Goal: Task Accomplishment & Management: Use online tool/utility

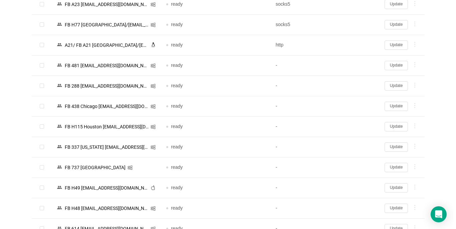
scroll to position [1530, 0]
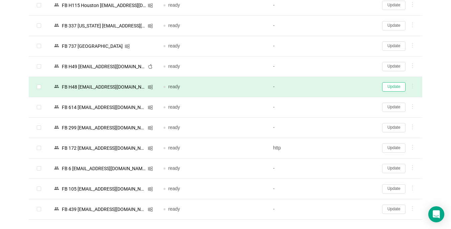
click at [397, 86] on button "Update" at bounding box center [393, 86] width 23 height 9
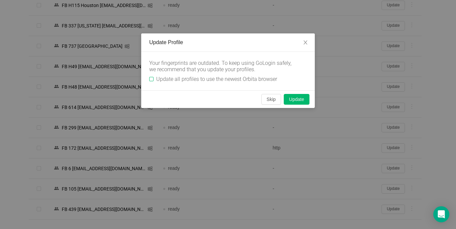
click at [152, 78] on input "Update all profiles to use the newest Orbita browser" at bounding box center [151, 79] width 4 height 4
checkbox input "true"
click at [266, 101] on button "Skip" at bounding box center [272, 99] width 20 height 11
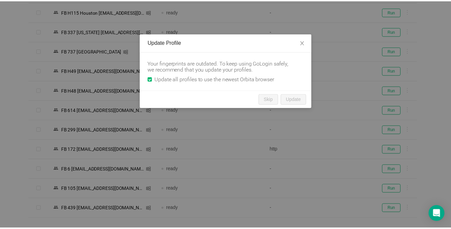
scroll to position [1495, 0]
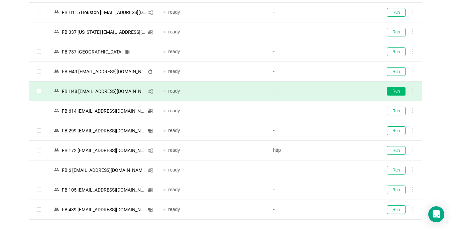
click at [398, 88] on button "Run" at bounding box center [395, 91] width 19 height 9
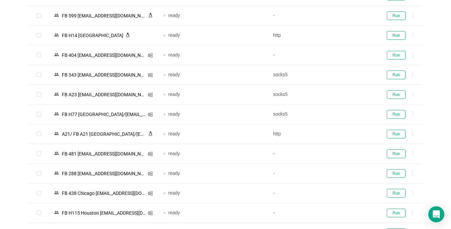
scroll to position [1227, 0]
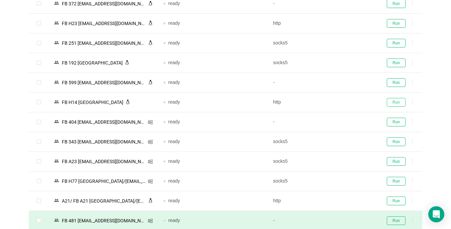
click at [396, 101] on button "Run" at bounding box center [395, 102] width 19 height 9
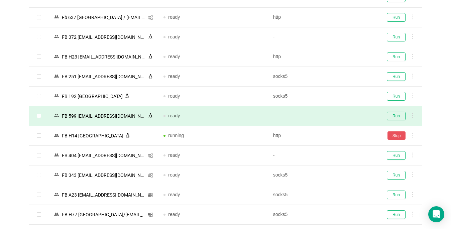
scroll to position [1160, 0]
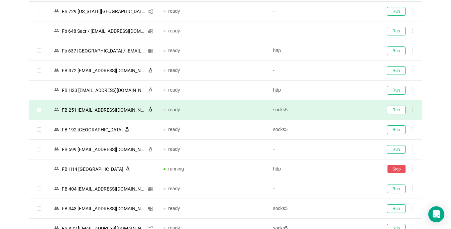
click at [395, 109] on button "Run" at bounding box center [395, 110] width 19 height 9
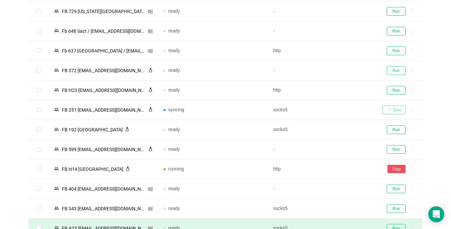
drag, startPoint x: 395, startPoint y: 71, endPoint x: 153, endPoint y: 228, distance: 288.5
click at [396, 70] on button "Run" at bounding box center [395, 70] width 19 height 9
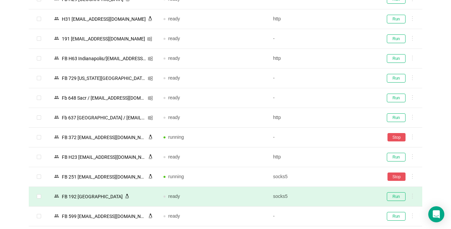
scroll to position [1060, 0]
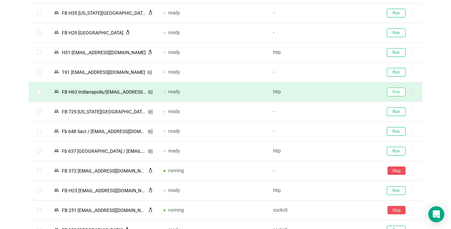
click at [391, 92] on button "Run" at bounding box center [395, 92] width 19 height 9
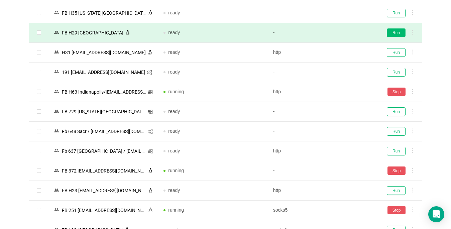
click at [393, 35] on button "Run" at bounding box center [395, 32] width 19 height 9
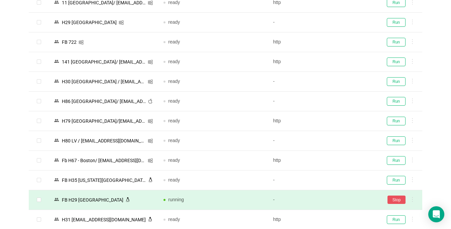
scroll to position [826, 0]
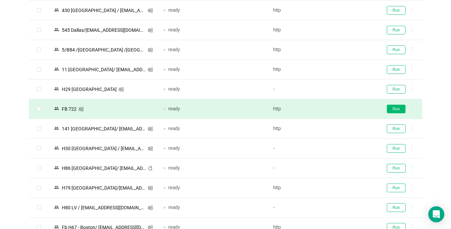
click at [388, 111] on button "Run" at bounding box center [395, 109] width 19 height 9
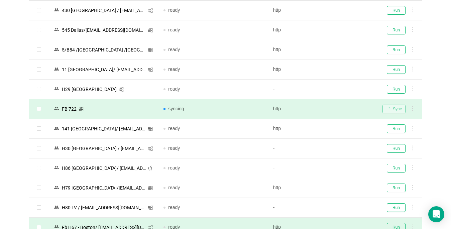
click at [387, 129] on button "Run" at bounding box center [395, 128] width 19 height 9
click at [395, 70] on button "Run" at bounding box center [395, 69] width 19 height 9
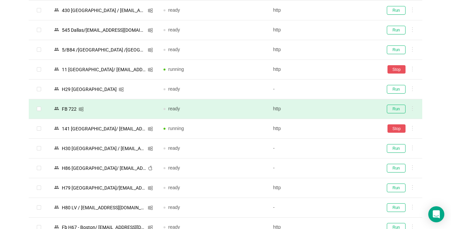
scroll to position [793, 0]
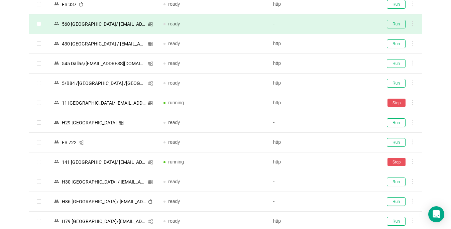
drag, startPoint x: 397, startPoint y: 61, endPoint x: 178, endPoint y: 124, distance: 227.9
click at [397, 61] on button "Run" at bounding box center [395, 63] width 19 height 9
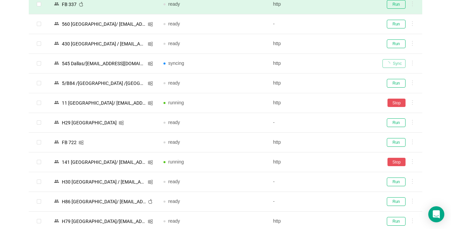
scroll to position [693, 0]
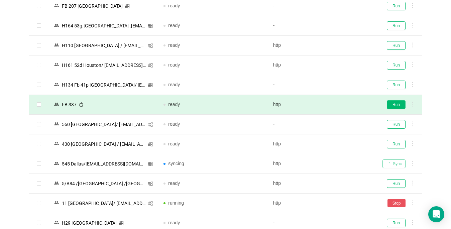
click at [392, 105] on button "Run" at bounding box center [395, 104] width 19 height 9
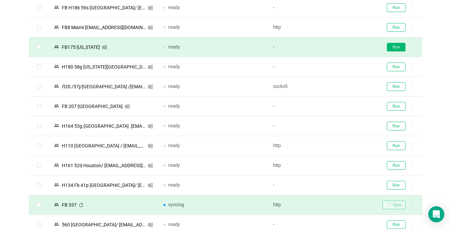
scroll to position [526, 0]
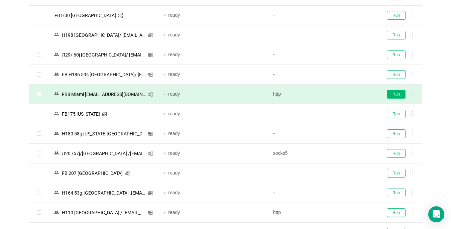
click at [393, 95] on button "Run" at bounding box center [395, 94] width 19 height 9
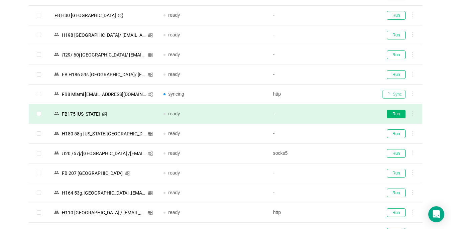
click at [394, 115] on button "Run" at bounding box center [395, 114] width 19 height 9
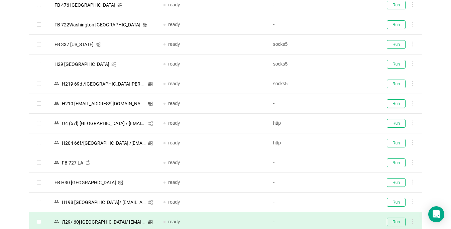
scroll to position [325, 0]
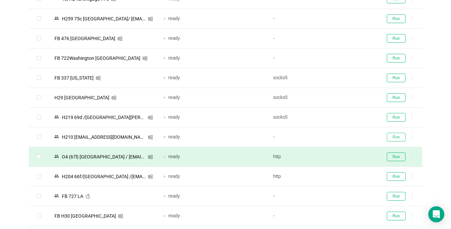
click at [394, 135] on button "Run" at bounding box center [395, 137] width 19 height 9
click at [396, 154] on button "Run" at bounding box center [395, 156] width 19 height 9
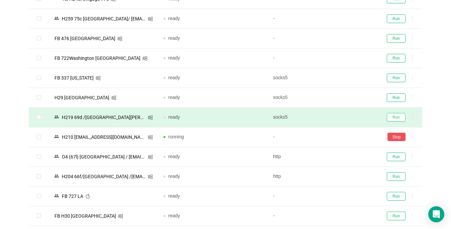
click at [395, 116] on button "Run" at bounding box center [395, 117] width 19 height 9
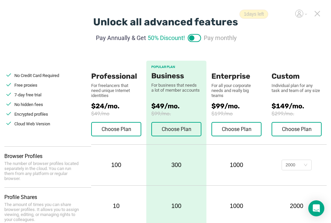
click at [317, 13] on icon at bounding box center [317, 13] width 5 height 5
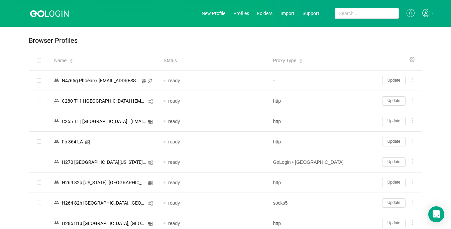
scroll to position [134, 0]
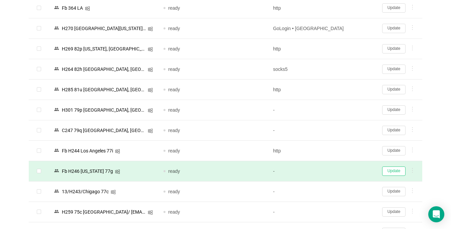
click at [336, 171] on button "Update" at bounding box center [393, 170] width 23 height 9
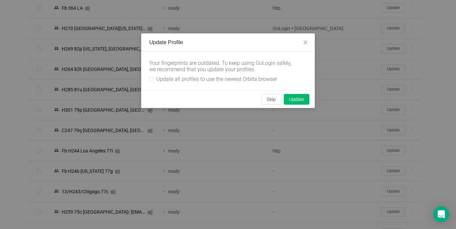
drag, startPoint x: 151, startPoint y: 76, endPoint x: 238, endPoint y: 91, distance: 87.7
click at [152, 76] on label "Update all profiles to use the newest Orbita browser" at bounding box center [214, 79] width 131 height 6
click at [152, 77] on input "Update all profiles to use the newest Orbita browser" at bounding box center [151, 79] width 4 height 4
checkbox input "true"
click at [270, 98] on button "Skip" at bounding box center [272, 99] width 20 height 11
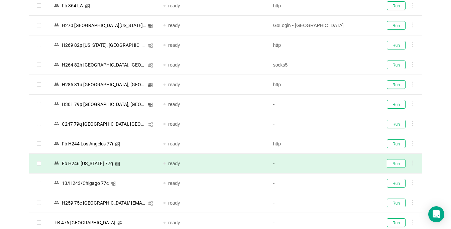
drag, startPoint x: 391, startPoint y: 164, endPoint x: 395, endPoint y: 173, distance: 9.3
click at [336, 164] on button "Run" at bounding box center [395, 163] width 19 height 9
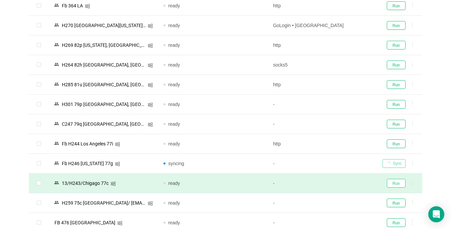
click at [336, 180] on button "Run" at bounding box center [395, 183] width 19 height 9
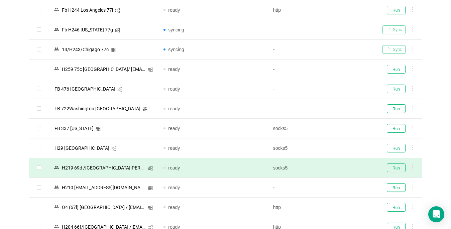
scroll to position [301, 0]
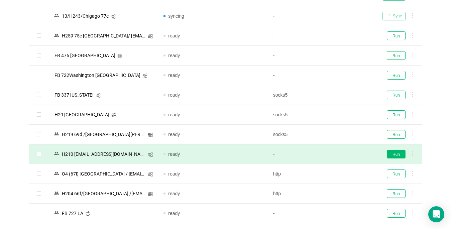
click at [336, 153] on button "Run" at bounding box center [395, 154] width 19 height 9
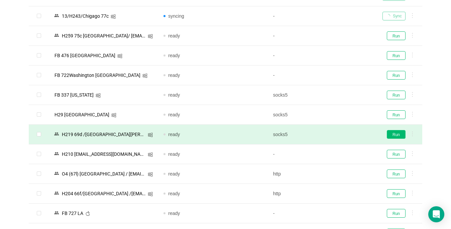
click at [336, 132] on button "Run" at bounding box center [395, 134] width 19 height 9
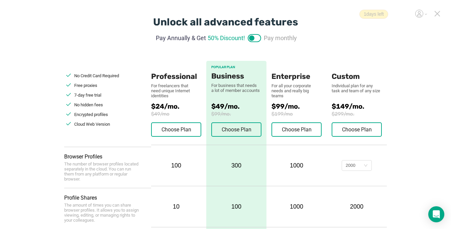
click at [336, 14] on icon at bounding box center [437, 14] width 6 height 6
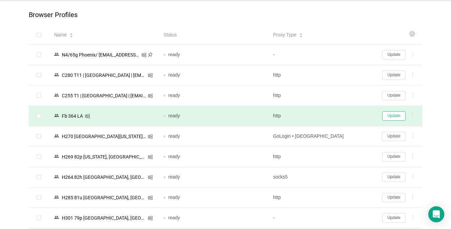
scroll to position [67, 0]
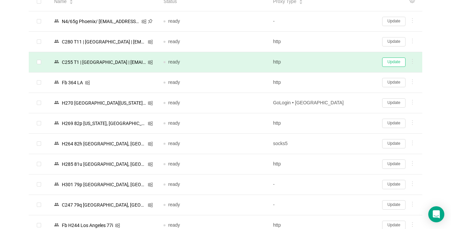
click at [336, 61] on button "Update" at bounding box center [393, 61] width 23 height 9
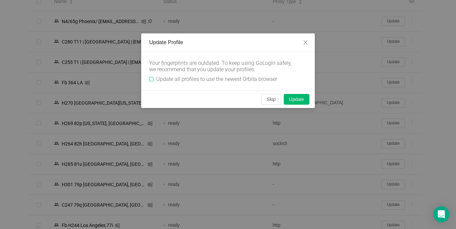
click at [151, 77] on input "Update all profiles to use the newest Orbita browser" at bounding box center [151, 79] width 4 height 4
checkbox input "true"
click at [269, 98] on button "Skip" at bounding box center [272, 99] width 20 height 11
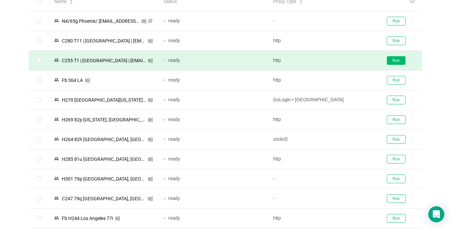
click at [336, 60] on button "Run" at bounding box center [395, 60] width 19 height 9
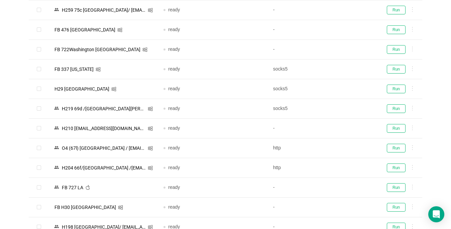
scroll to position [267, 0]
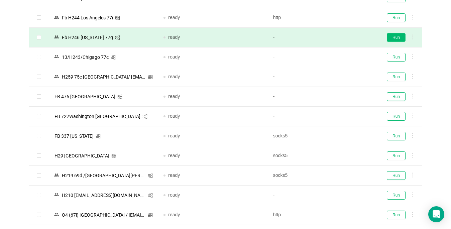
click at [336, 38] on button "Run" at bounding box center [395, 37] width 19 height 9
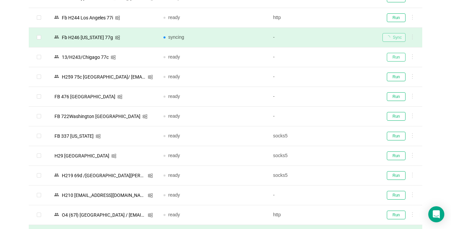
click at [336, 57] on button "Run" at bounding box center [395, 57] width 19 height 9
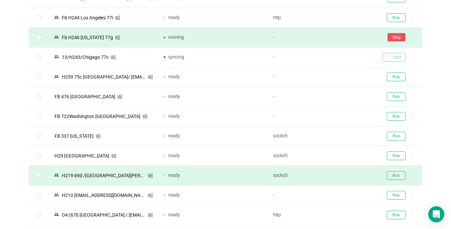
scroll to position [334, 0]
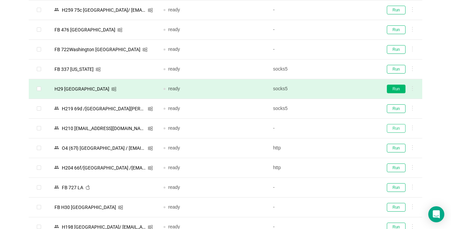
click at [336, 129] on button "Run" at bounding box center [395, 128] width 19 height 9
click at [336, 107] on button "Run" at bounding box center [395, 108] width 19 height 9
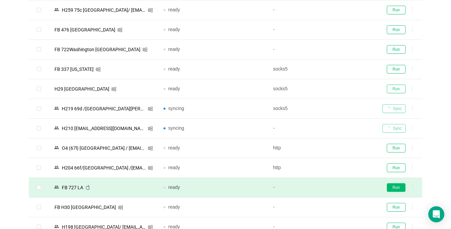
scroll to position [434, 0]
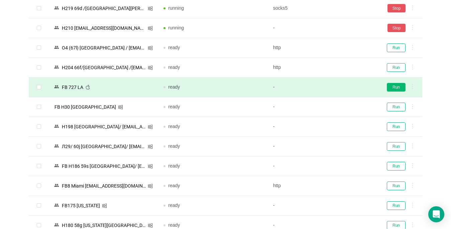
click at [336, 88] on button "Run" at bounding box center [395, 87] width 19 height 9
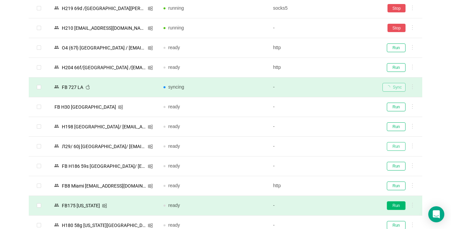
click at [336, 147] on button "Run" at bounding box center [395, 146] width 19 height 9
click at [336, 184] on button "Run" at bounding box center [395, 185] width 19 height 9
click at [336, 205] on button "Run" at bounding box center [395, 205] width 19 height 9
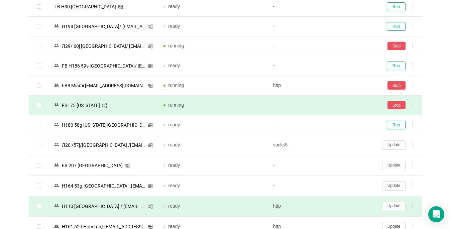
scroll to position [601, 0]
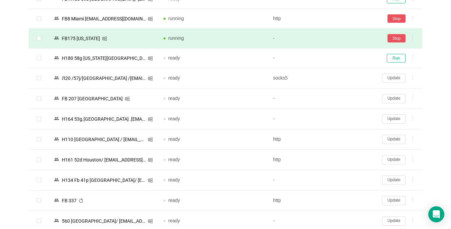
click at [336, 199] on button "Update" at bounding box center [393, 200] width 23 height 9
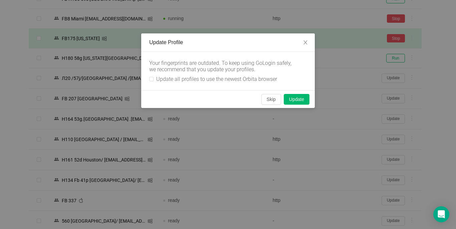
click at [149, 79] on div "Your fingerprints are outdated. To keep using GoLogin safely, we recommend that…" at bounding box center [228, 71] width 174 height 38
click at [153, 82] on label "Update all profiles to use the newest Orbita browser" at bounding box center [214, 79] width 131 height 6
click at [153, 81] on input "Update all profiles to use the newest Orbita browser" at bounding box center [151, 79] width 4 height 4
checkbox input "true"
click at [269, 99] on button "Skip" at bounding box center [272, 99] width 20 height 11
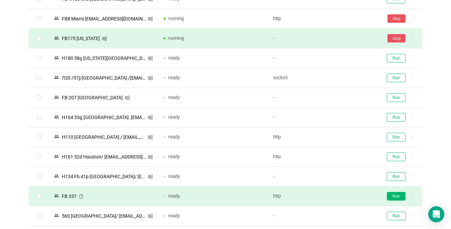
click at [336, 197] on button "Run" at bounding box center [395, 196] width 19 height 9
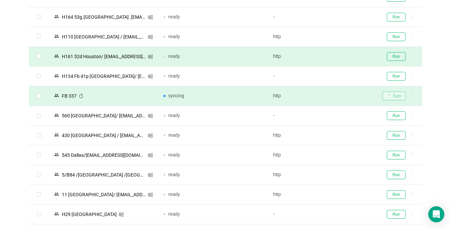
scroll to position [735, 0]
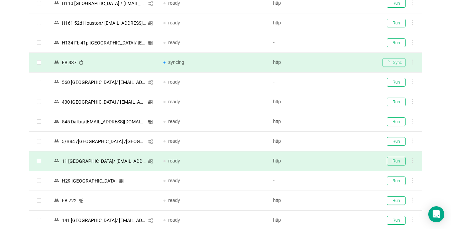
drag, startPoint x: 397, startPoint y: 122, endPoint x: 398, endPoint y: 160, distance: 38.4
click at [336, 121] on button "Run" at bounding box center [395, 121] width 19 height 9
click at [336, 160] on button "Run" at bounding box center [395, 161] width 19 height 9
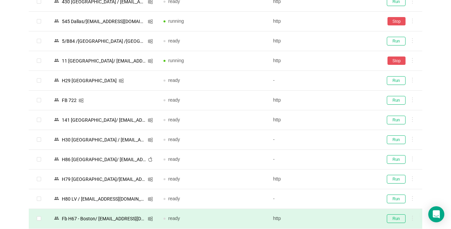
scroll to position [902, 0]
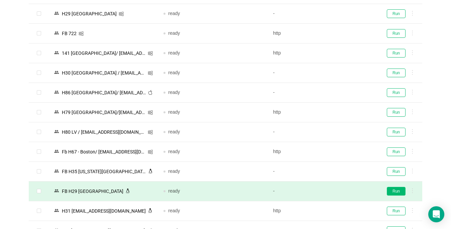
click at [336, 191] on button "Run" at bounding box center [395, 191] width 19 height 9
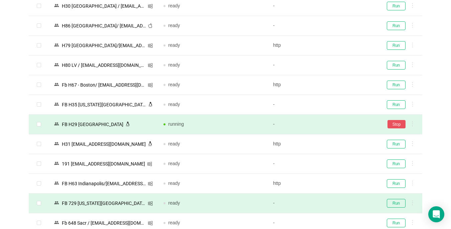
scroll to position [1002, 0]
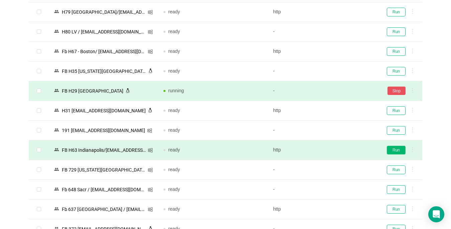
click at [336, 150] on button "Run" at bounding box center [395, 150] width 19 height 9
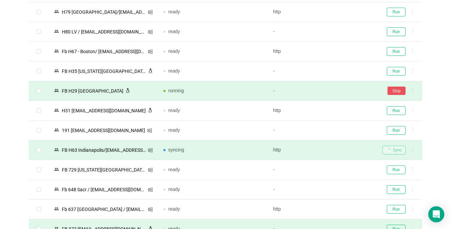
scroll to position [1069, 0]
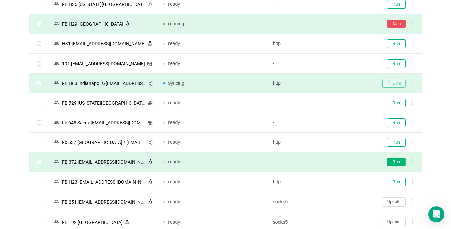
click at [336, 163] on button "Run" at bounding box center [395, 162] width 19 height 9
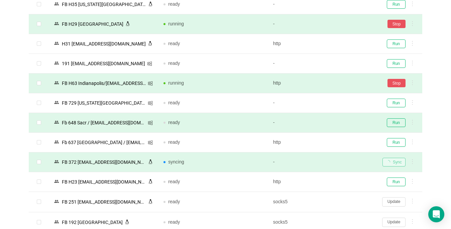
scroll to position [935, 0]
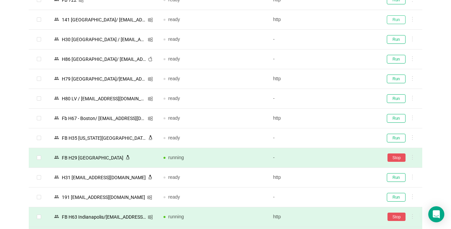
drag, startPoint x: 395, startPoint y: 20, endPoint x: 358, endPoint y: 228, distance: 211.7
click at [336, 19] on button "Run" at bounding box center [395, 19] width 19 height 9
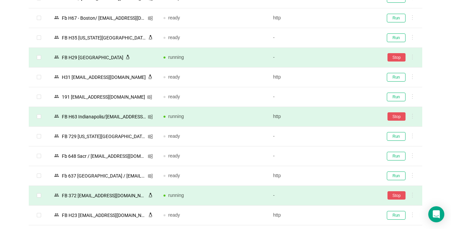
scroll to position [1136, 0]
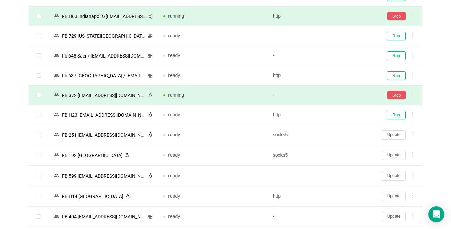
click at [336, 135] on button "Update" at bounding box center [393, 134] width 23 height 9
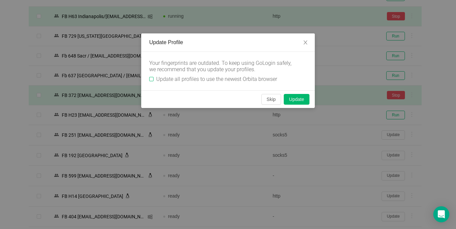
click at [151, 78] on input "Update all profiles to use the newest Orbita browser" at bounding box center [151, 79] width 4 height 4
checkbox input "true"
click at [265, 103] on button "Skip" at bounding box center [272, 99] width 20 height 11
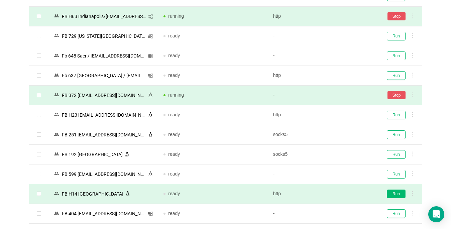
click at [336, 193] on button "Run" at bounding box center [395, 193] width 19 height 9
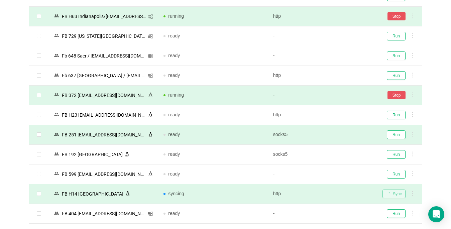
click at [336, 134] on button "Run" at bounding box center [395, 134] width 19 height 9
